Goal: Information Seeking & Learning: Learn about a topic

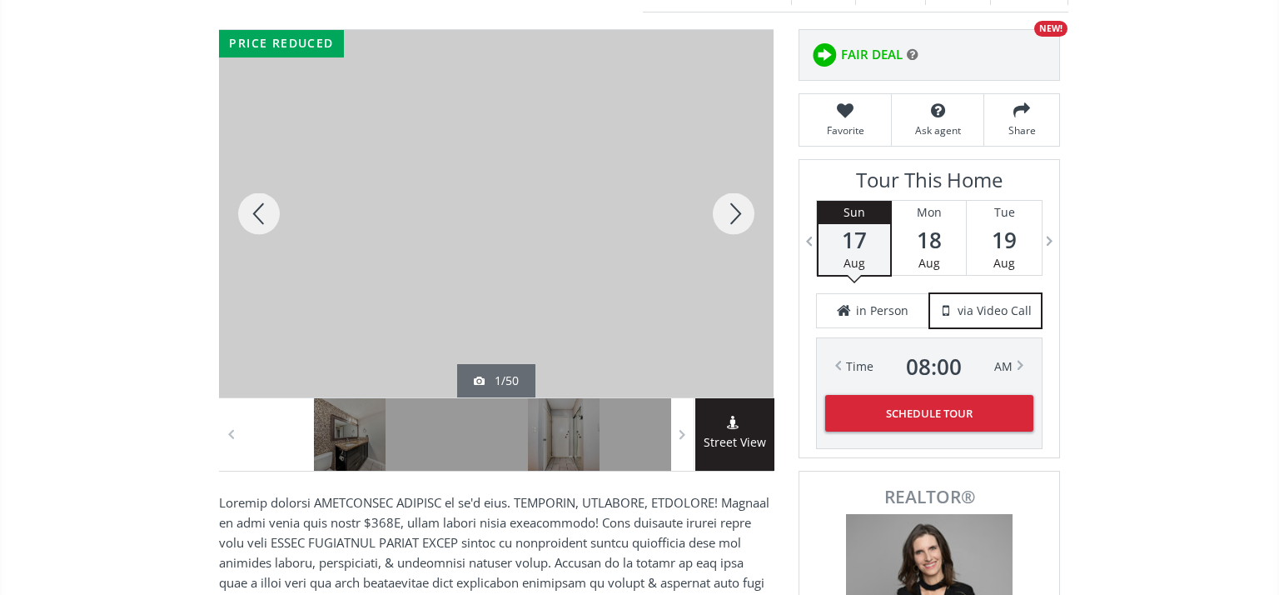
scroll to position [206, 0]
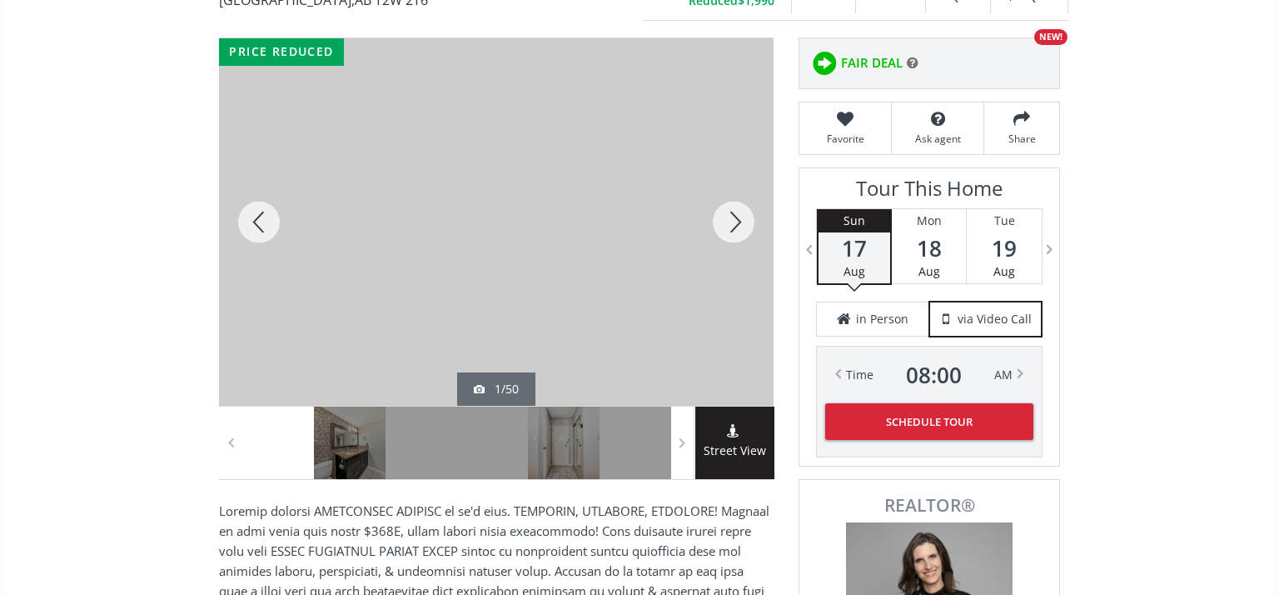
click at [742, 221] on div at bounding box center [734, 221] width 80 height 367
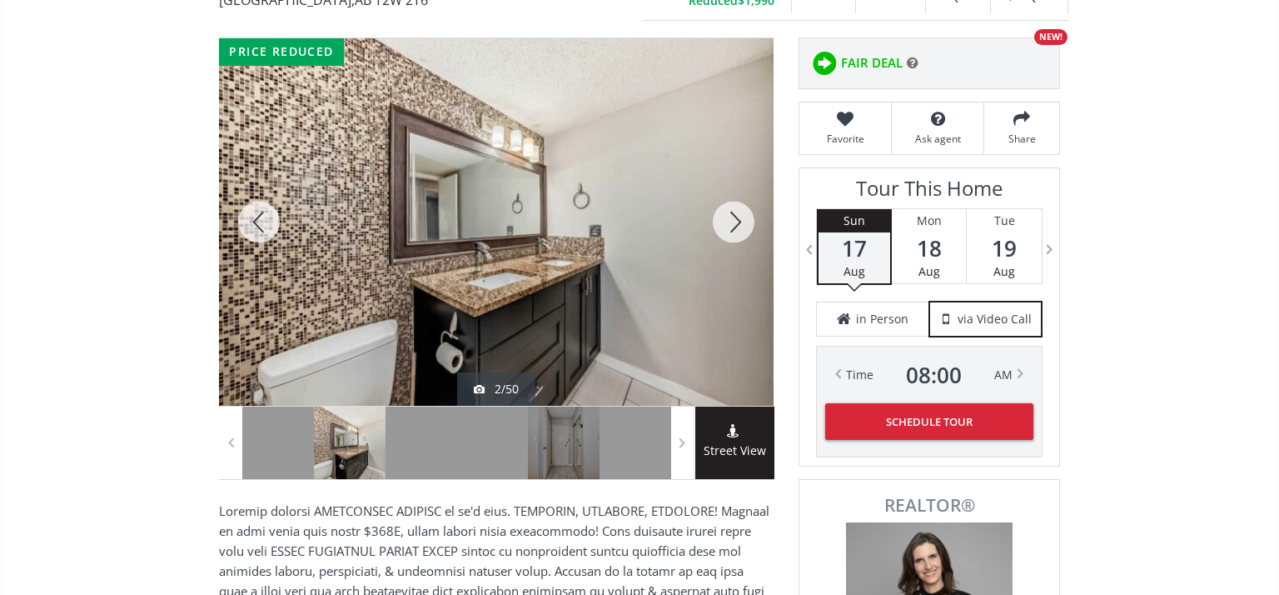
click at [742, 221] on div at bounding box center [734, 221] width 80 height 367
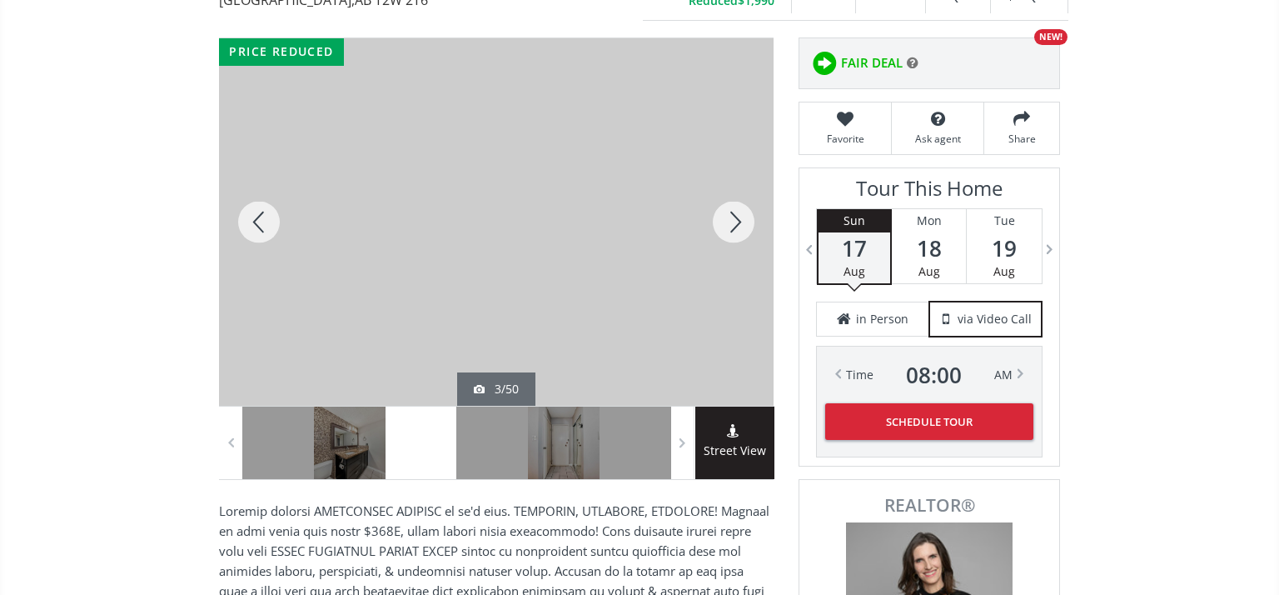
click at [742, 221] on div at bounding box center [734, 221] width 80 height 367
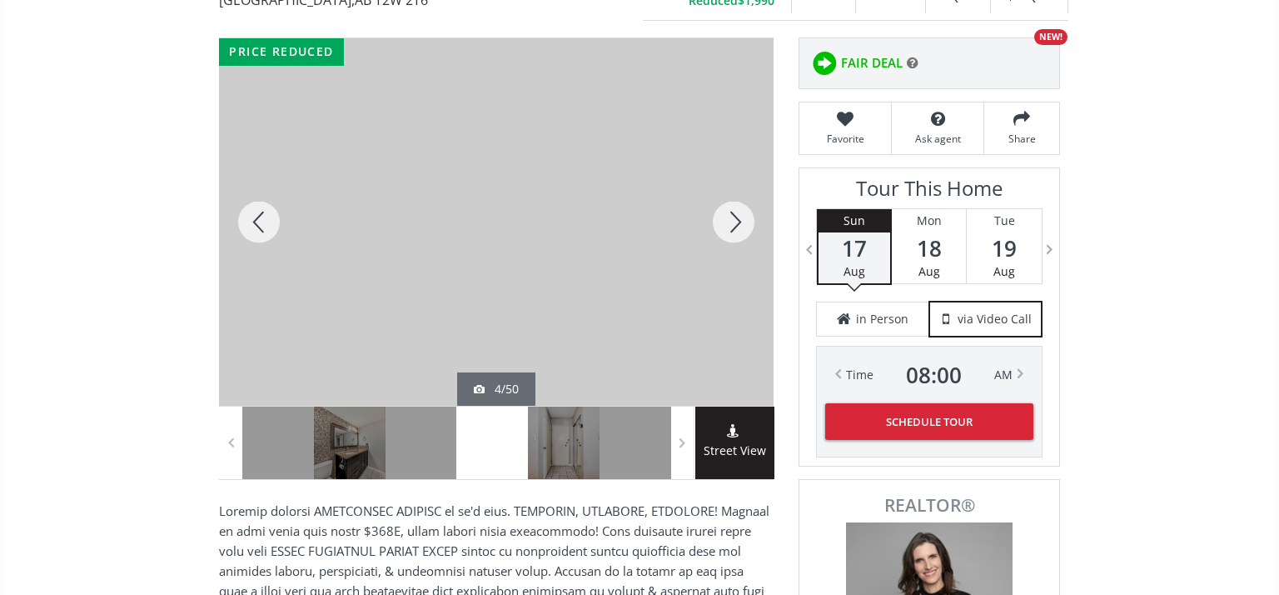
click at [742, 221] on div at bounding box center [734, 221] width 80 height 367
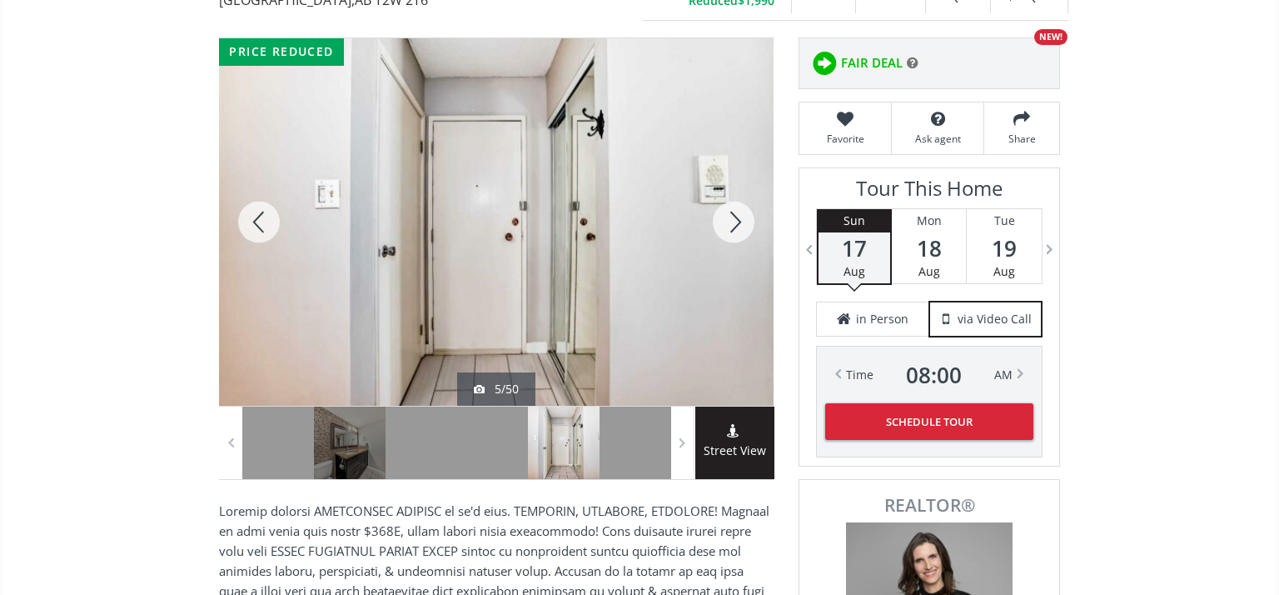
click at [742, 221] on div at bounding box center [734, 221] width 80 height 367
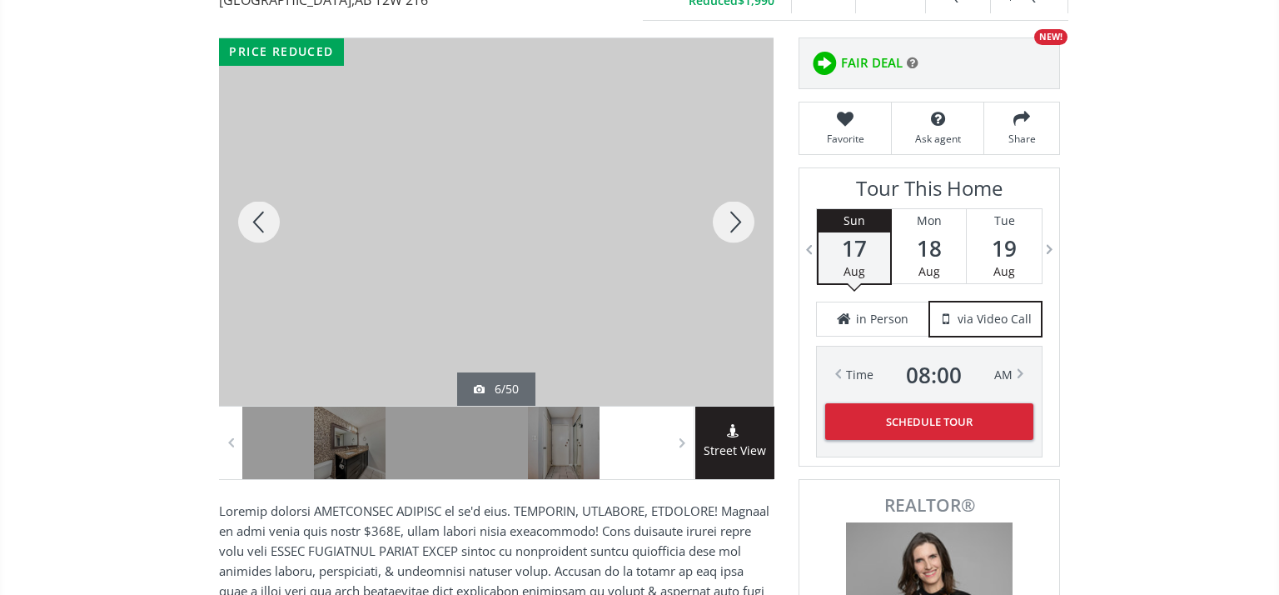
click at [742, 221] on div at bounding box center [734, 221] width 80 height 367
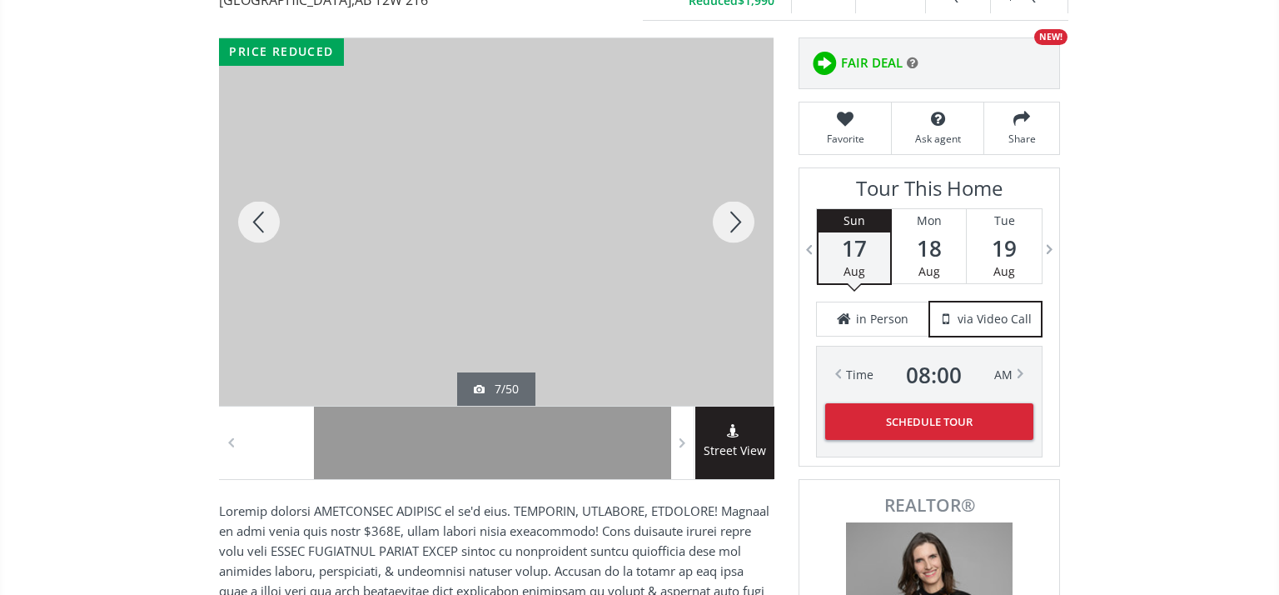
click at [742, 221] on div at bounding box center [734, 221] width 80 height 367
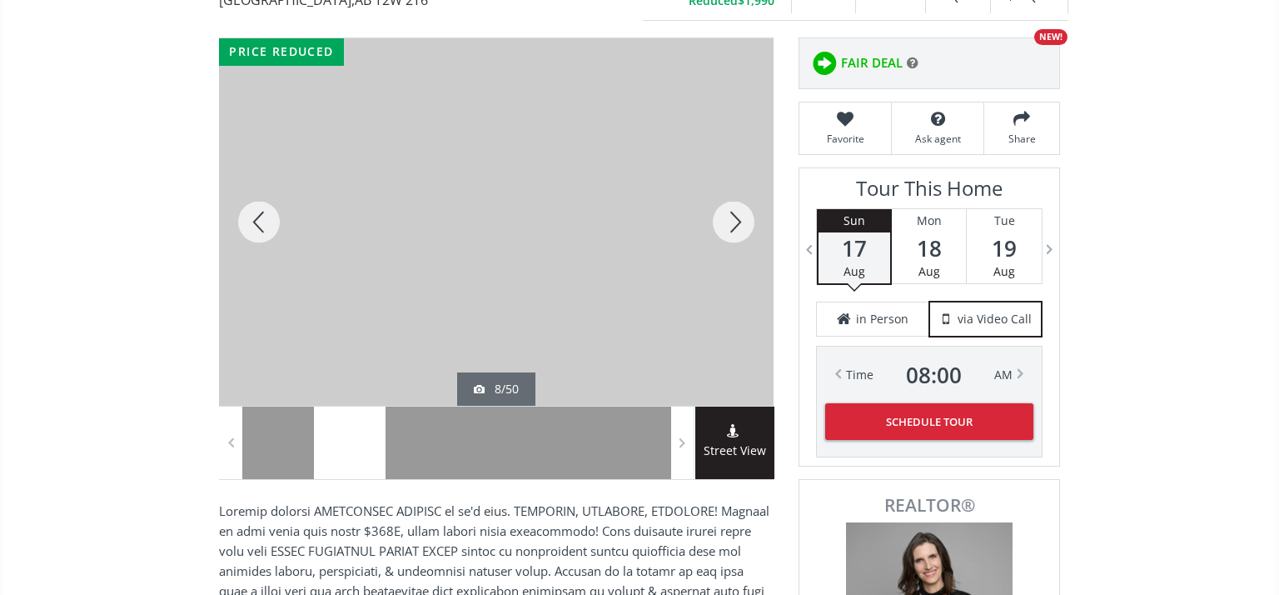
click at [742, 221] on div at bounding box center [734, 221] width 80 height 367
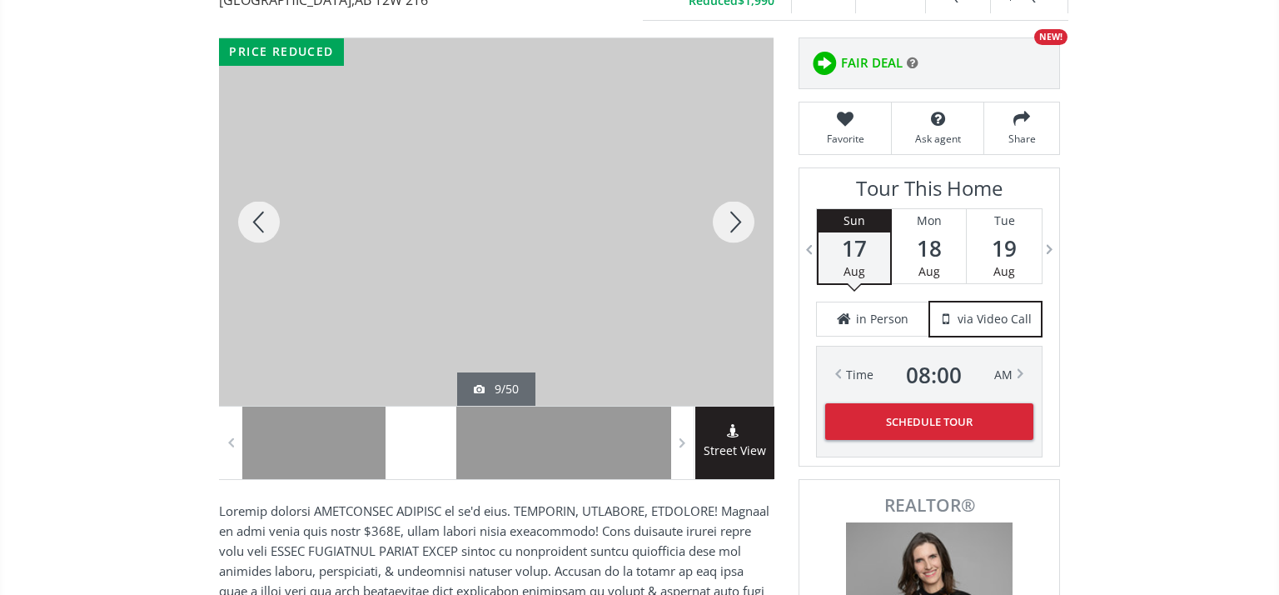
click at [742, 221] on div at bounding box center [734, 221] width 80 height 367
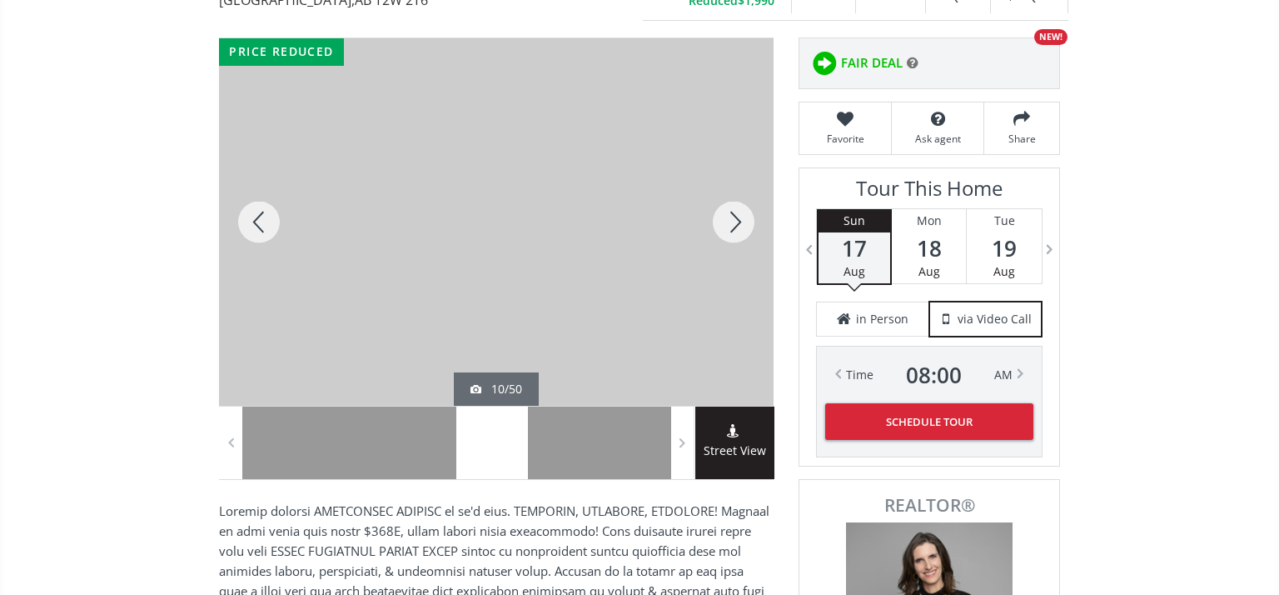
click at [742, 221] on div at bounding box center [734, 221] width 80 height 367
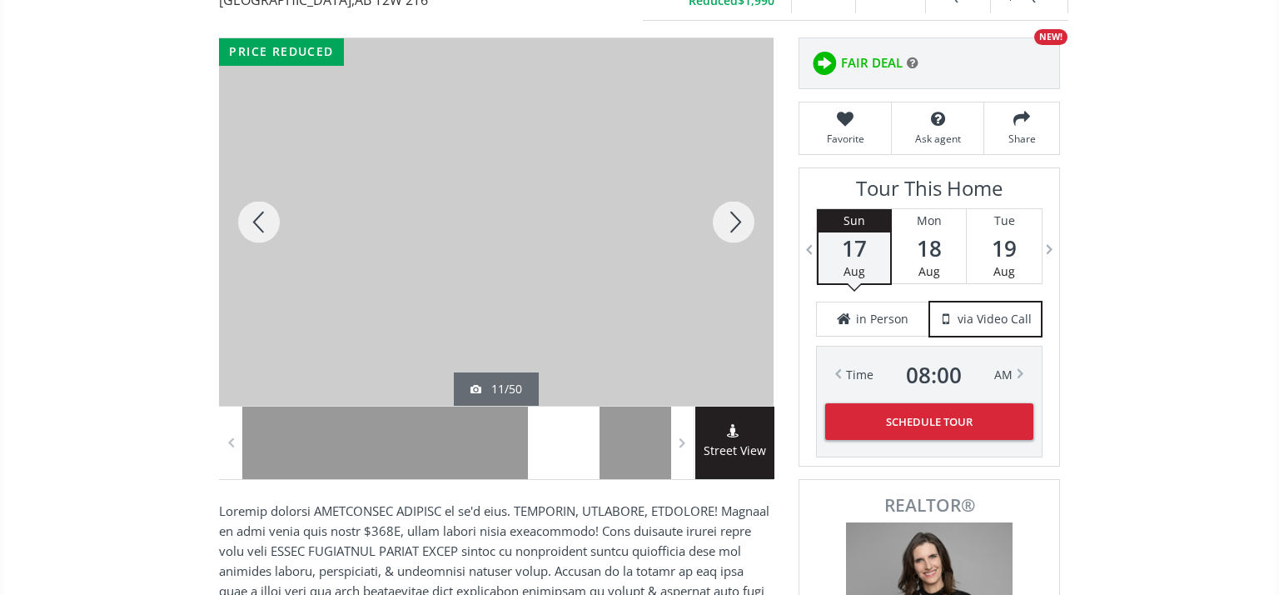
click at [742, 221] on div at bounding box center [734, 221] width 80 height 367
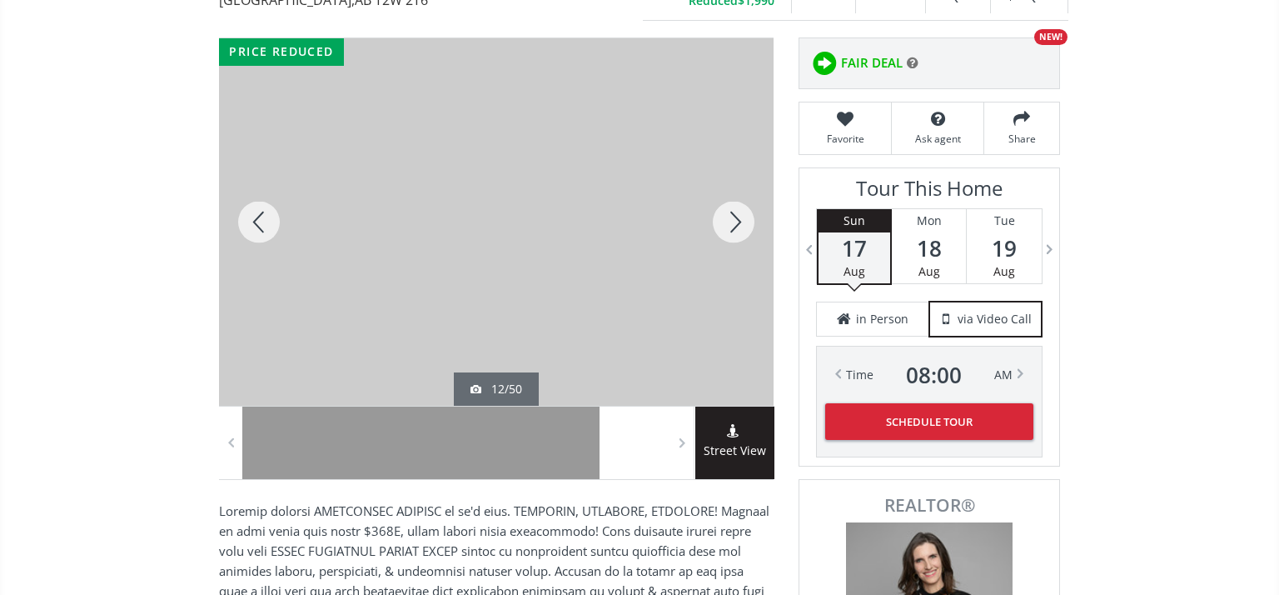
click at [742, 221] on div at bounding box center [734, 221] width 80 height 367
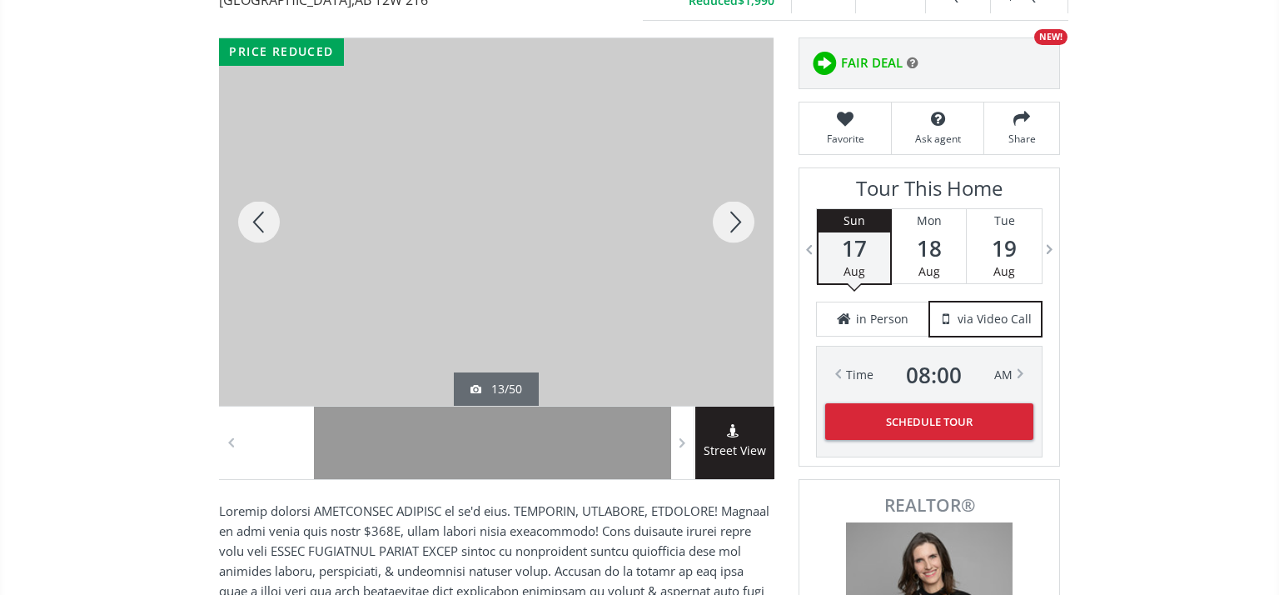
click at [742, 221] on div at bounding box center [734, 221] width 80 height 367
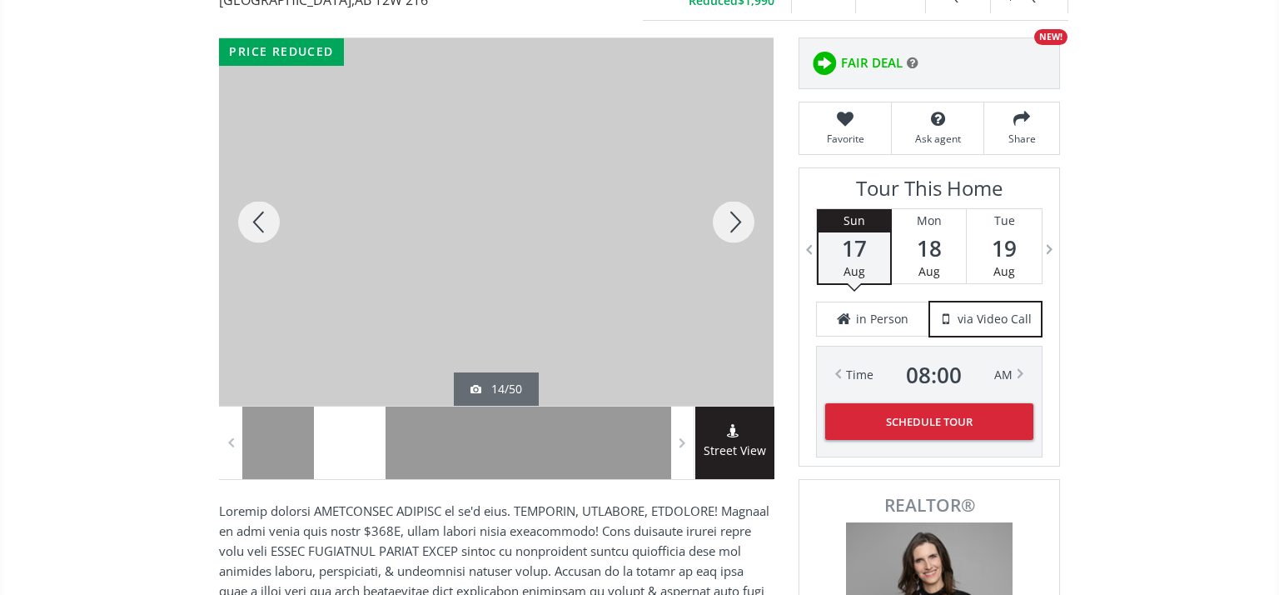
click at [737, 230] on div at bounding box center [734, 221] width 80 height 367
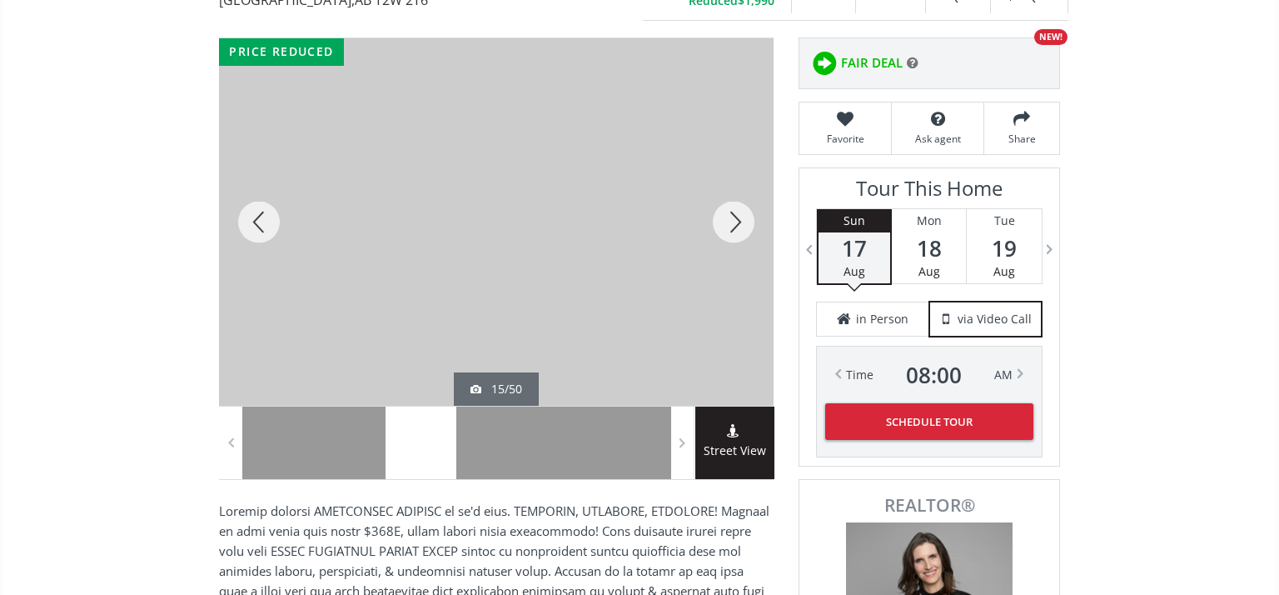
click at [737, 230] on div at bounding box center [734, 221] width 80 height 367
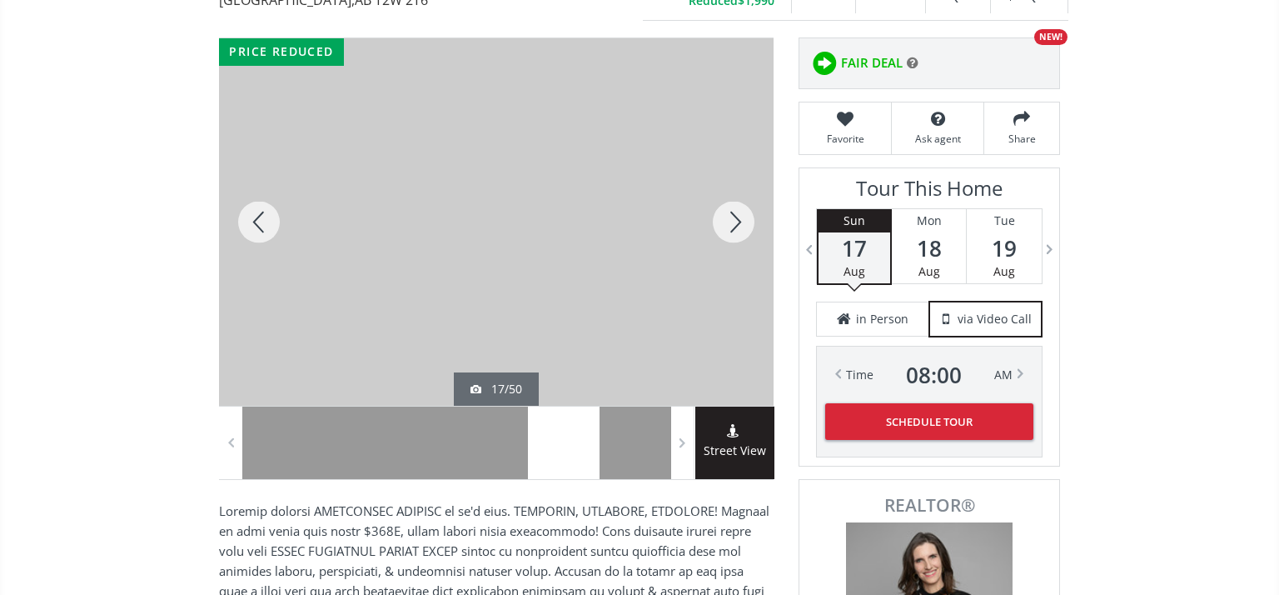
click at [737, 230] on div at bounding box center [734, 221] width 80 height 367
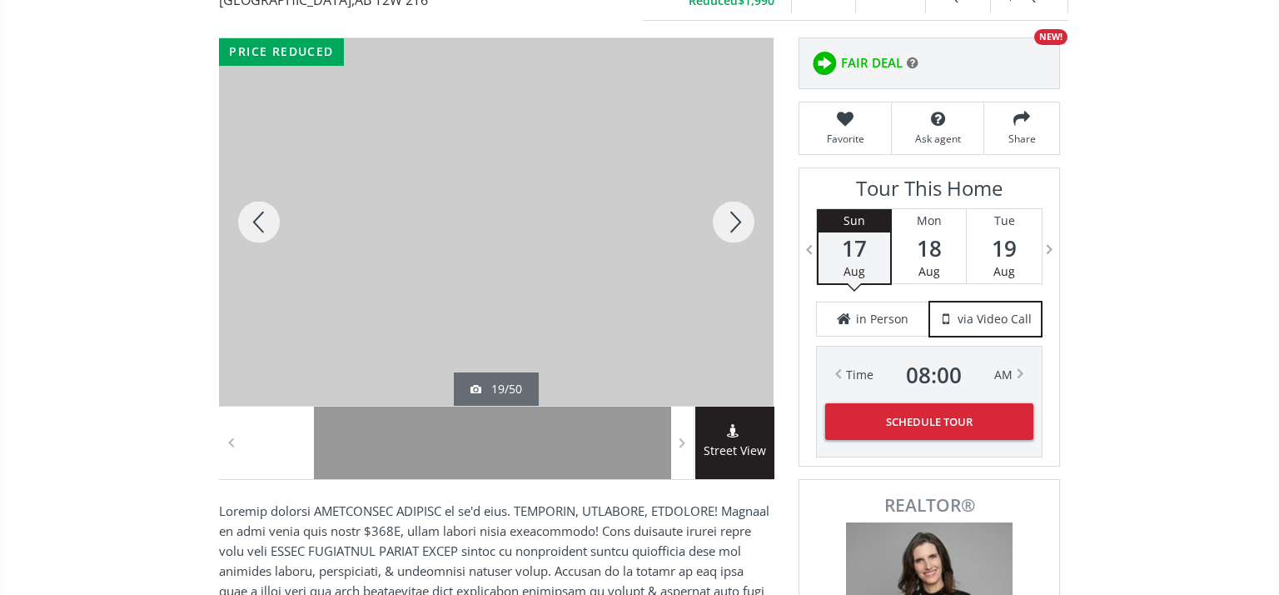
click at [737, 230] on div at bounding box center [734, 221] width 80 height 367
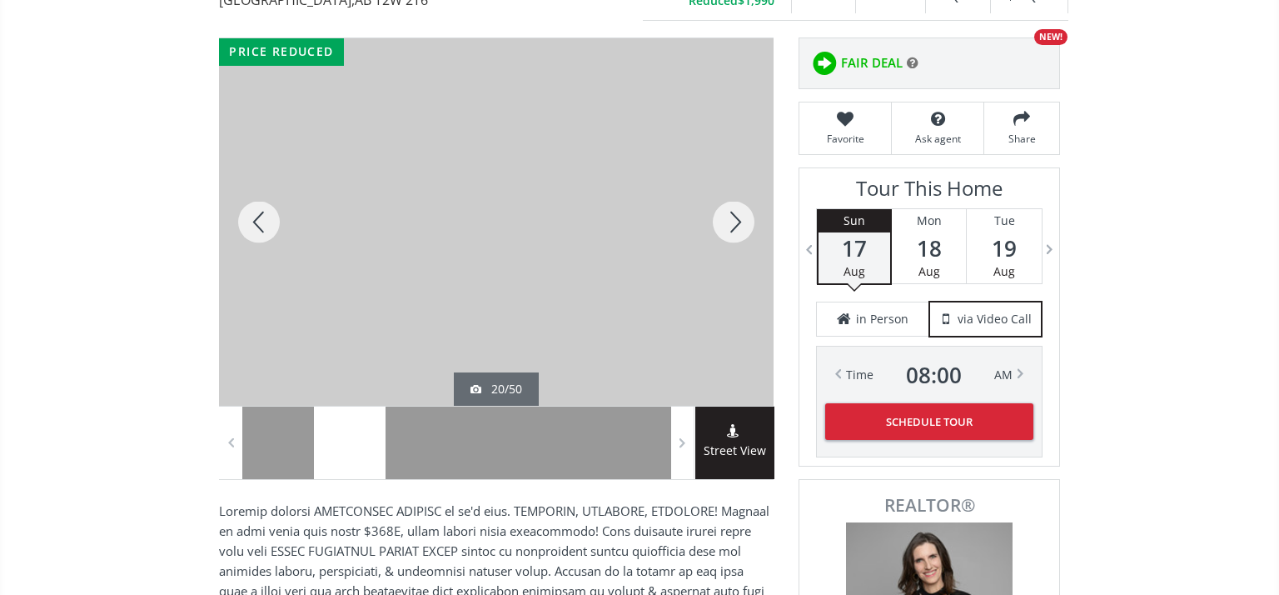
click at [737, 230] on div at bounding box center [734, 221] width 80 height 367
